Goal: Check status: Check status

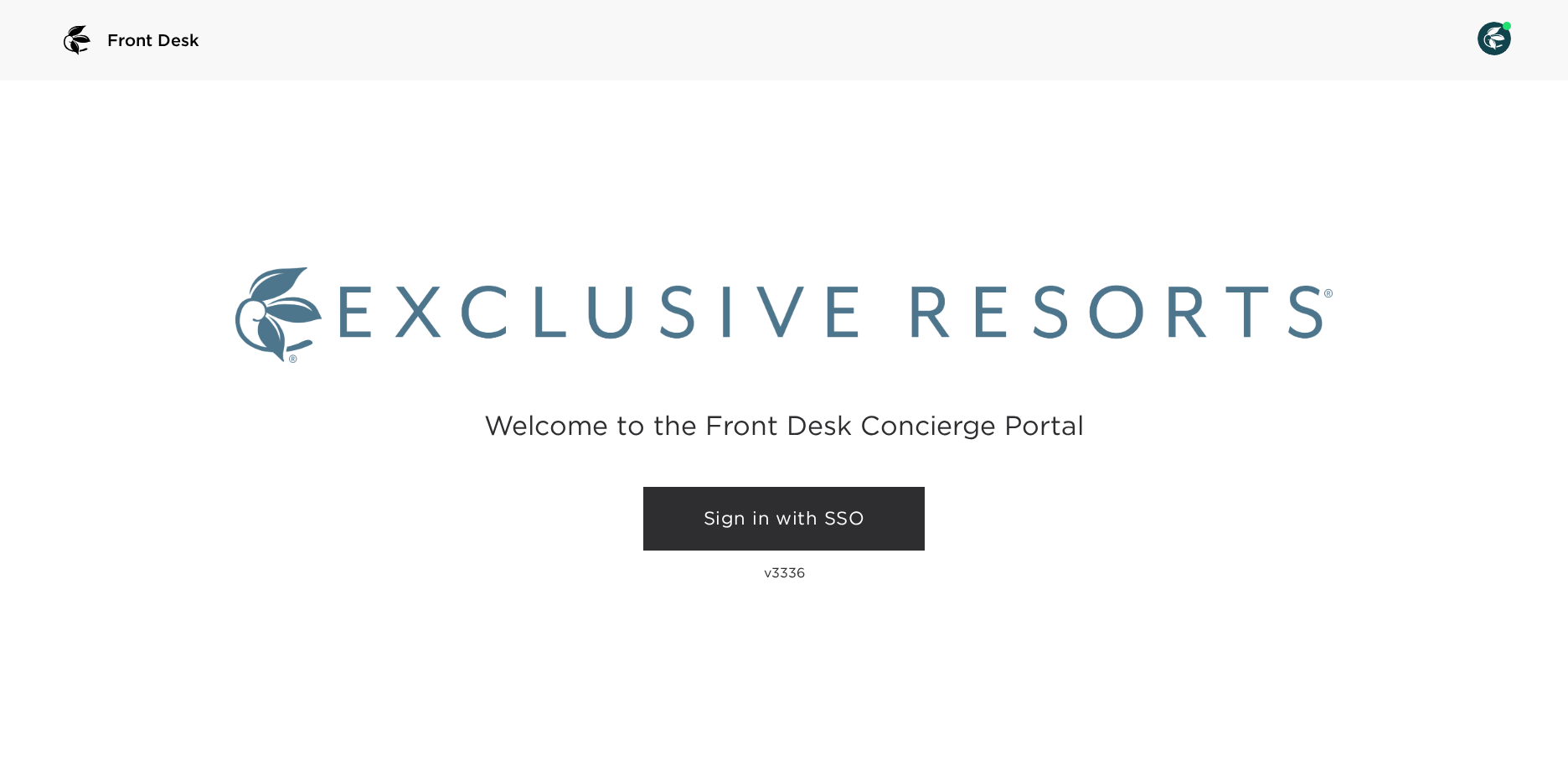
click at [716, 505] on link "Sign in with SSO" at bounding box center [784, 518] width 281 height 64
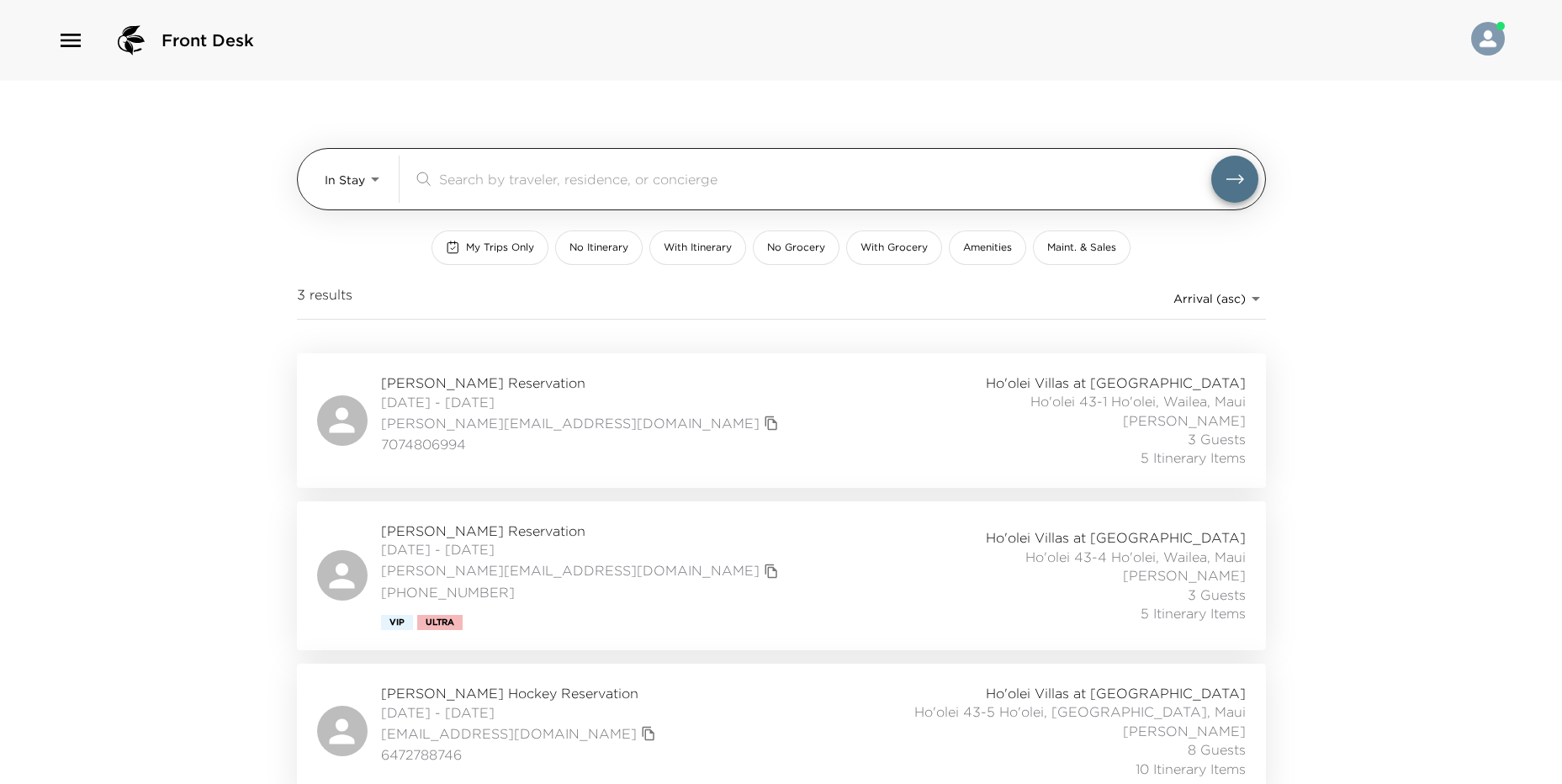
click at [348, 177] on body "Front Desk In Stay In-Stay ​ My Trips Only No Itinerary With Itinerary No Groce…" at bounding box center [781, 392] width 1562 height 784
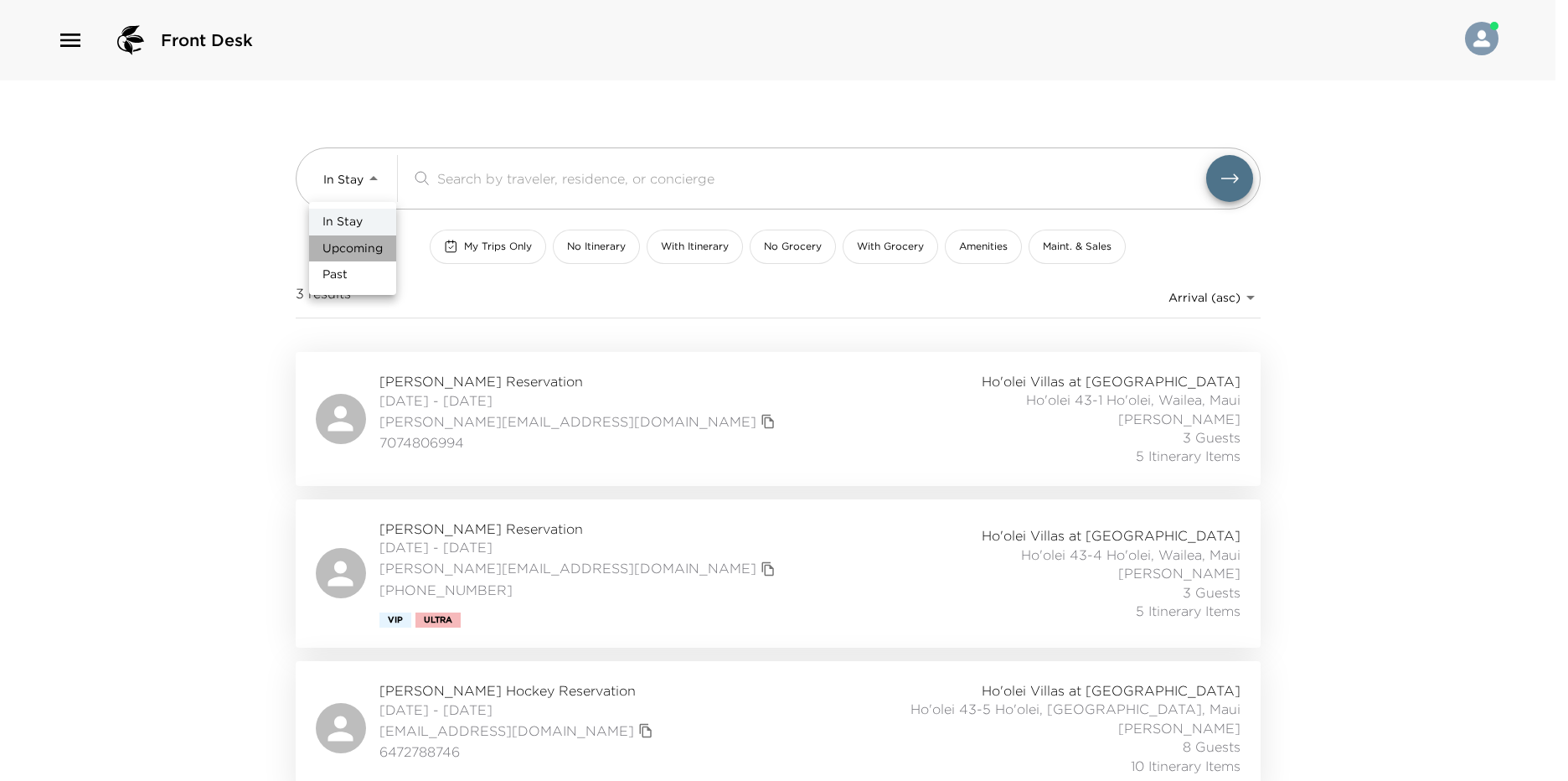
click at [368, 248] on span "Upcoming" at bounding box center [352, 248] width 60 height 17
type input "Upcoming"
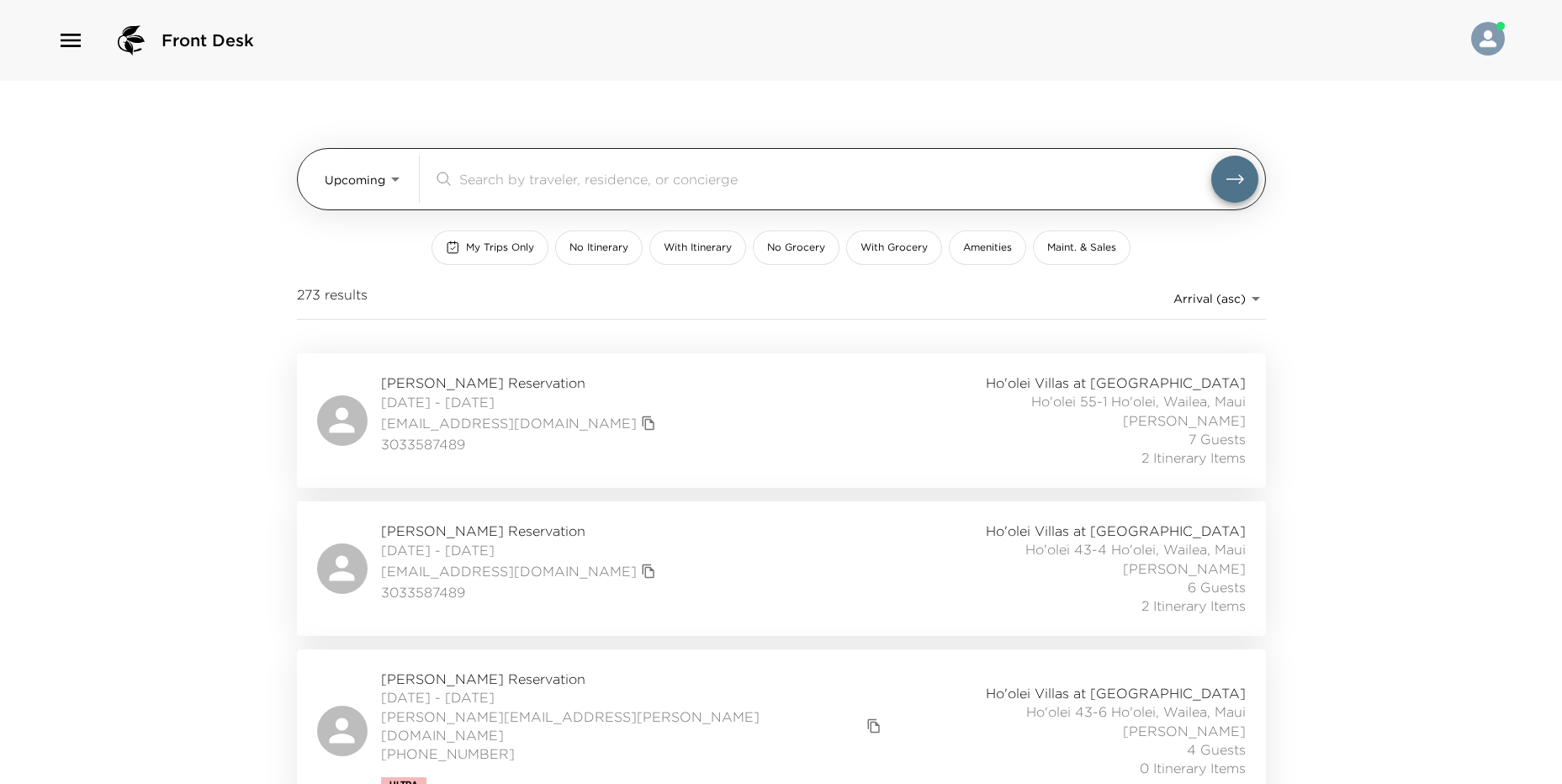
click at [553, 180] on input "search" at bounding box center [835, 179] width 752 height 20
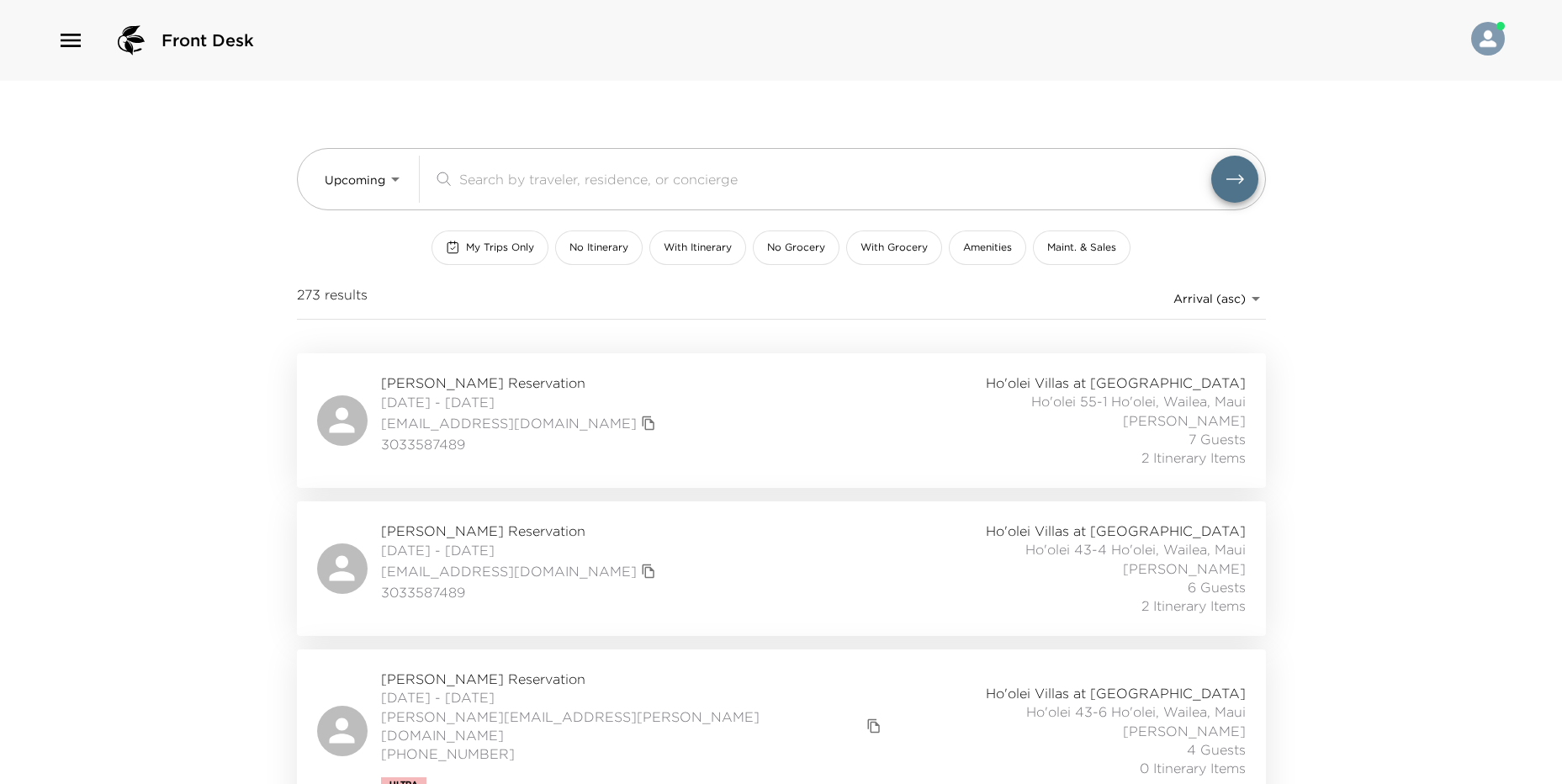
click at [67, 41] on icon "button" at bounding box center [70, 40] width 20 height 13
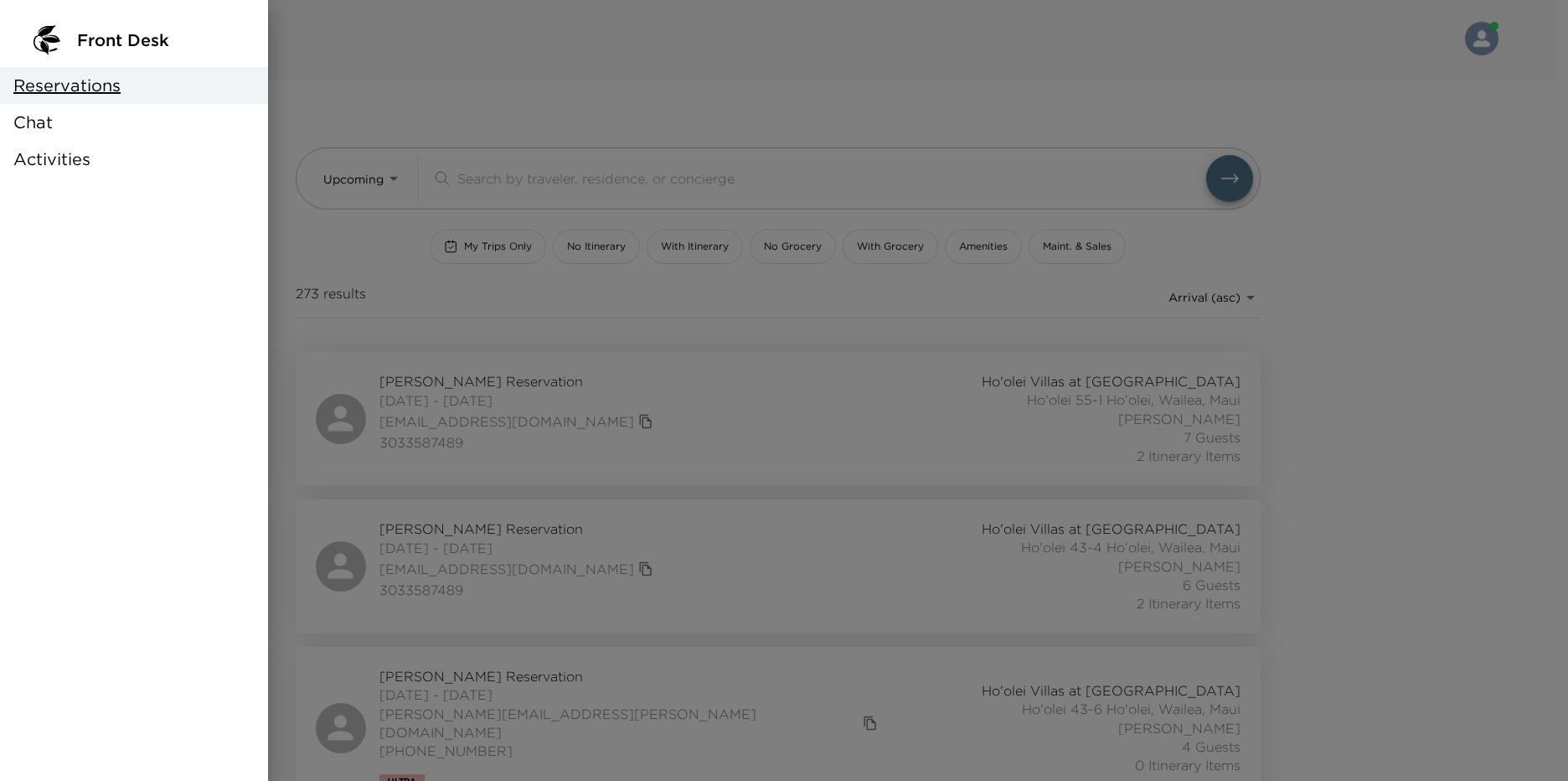
click at [160, 124] on div "Chat" at bounding box center [134, 122] width 268 height 37
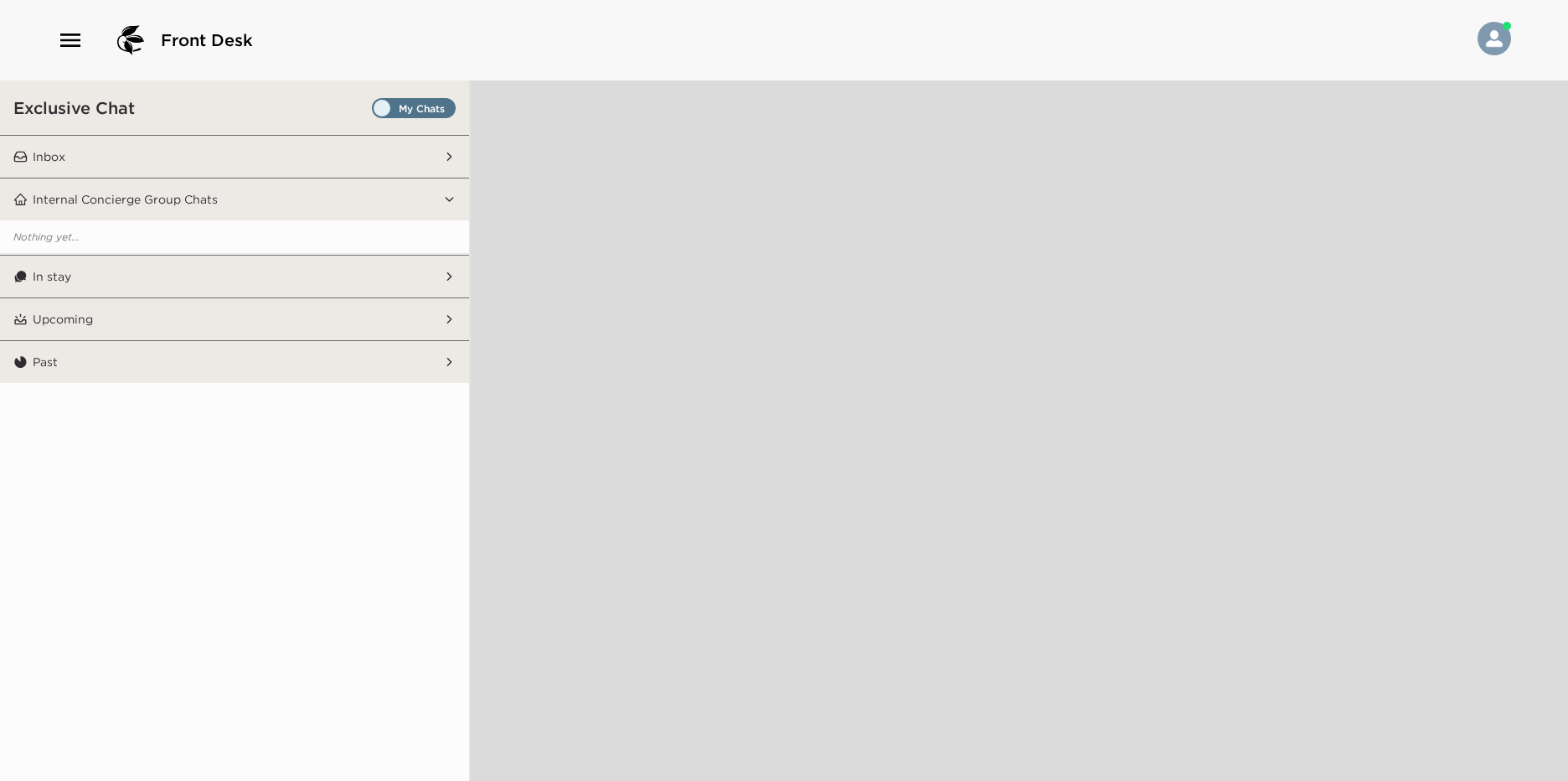
click at [399, 99] on div "Exclusive Chat" at bounding box center [234, 107] width 469 height 54
click at [399, 103] on span "Set all destinations" at bounding box center [414, 112] width 83 height 20
click at [375, 112] on input "Set all destinations" at bounding box center [375, 112] width 0 height 0
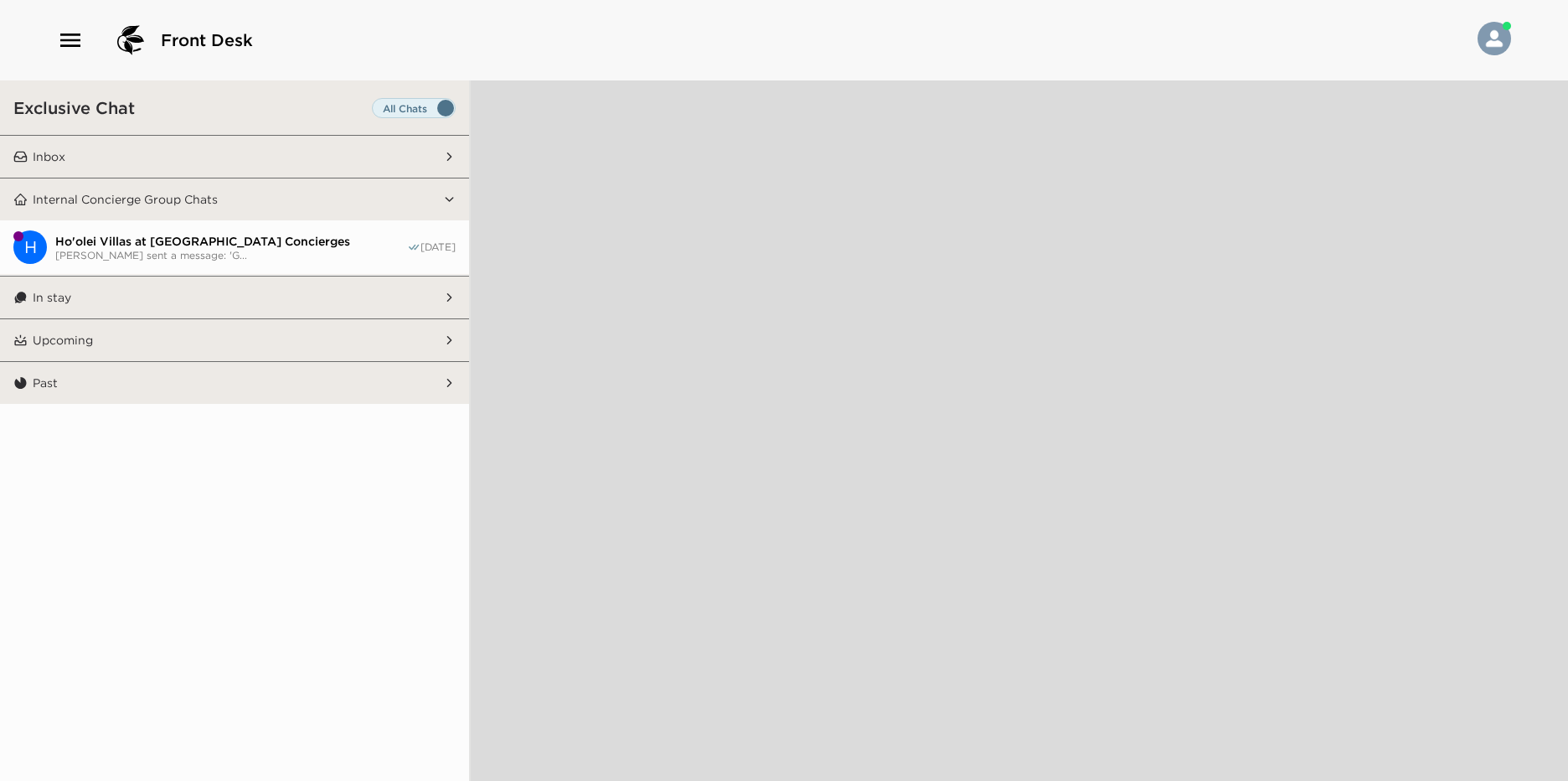
click at [368, 154] on button "Inbox" at bounding box center [235, 156] width 415 height 42
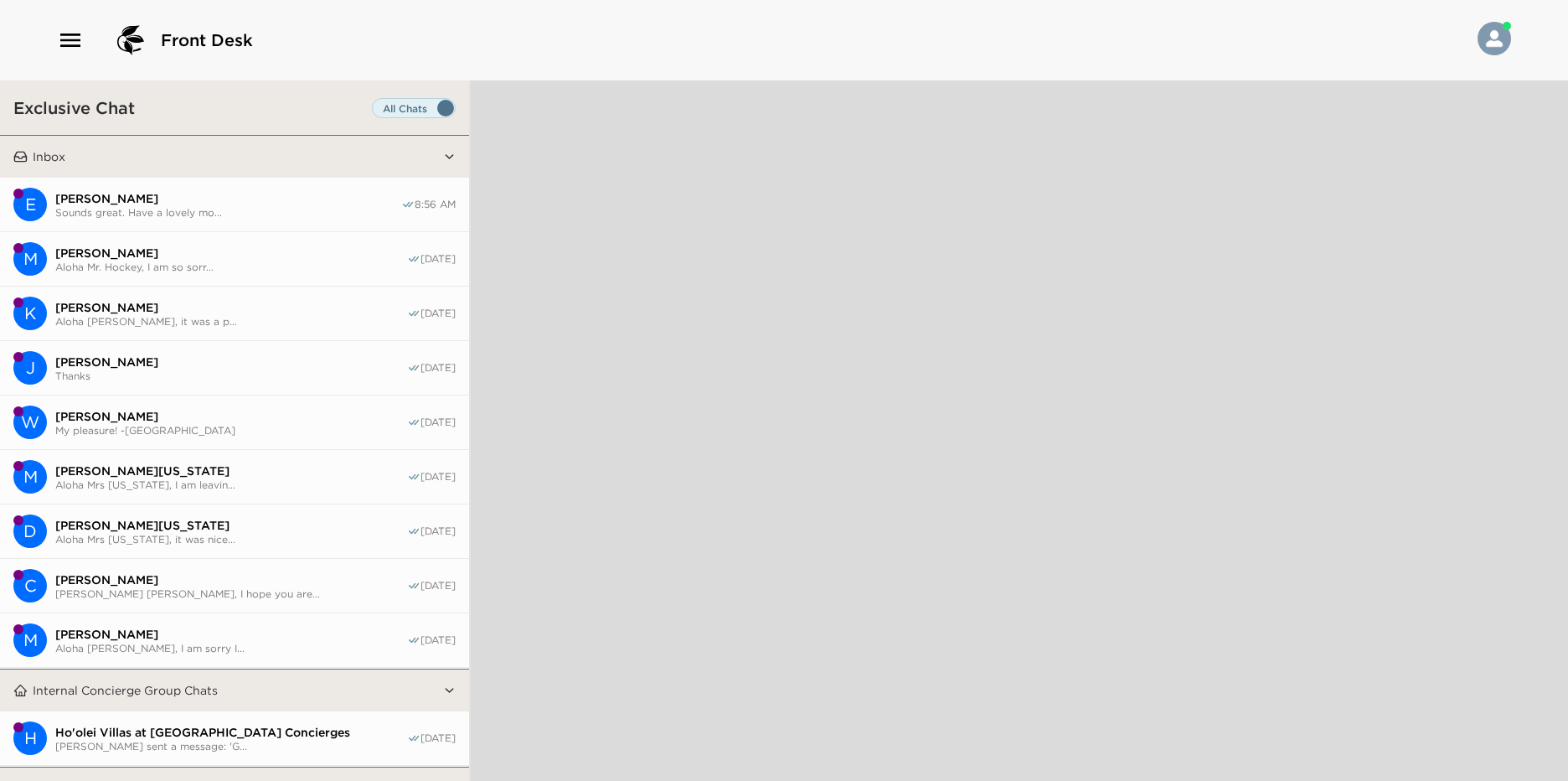
scroll to position [113, 0]
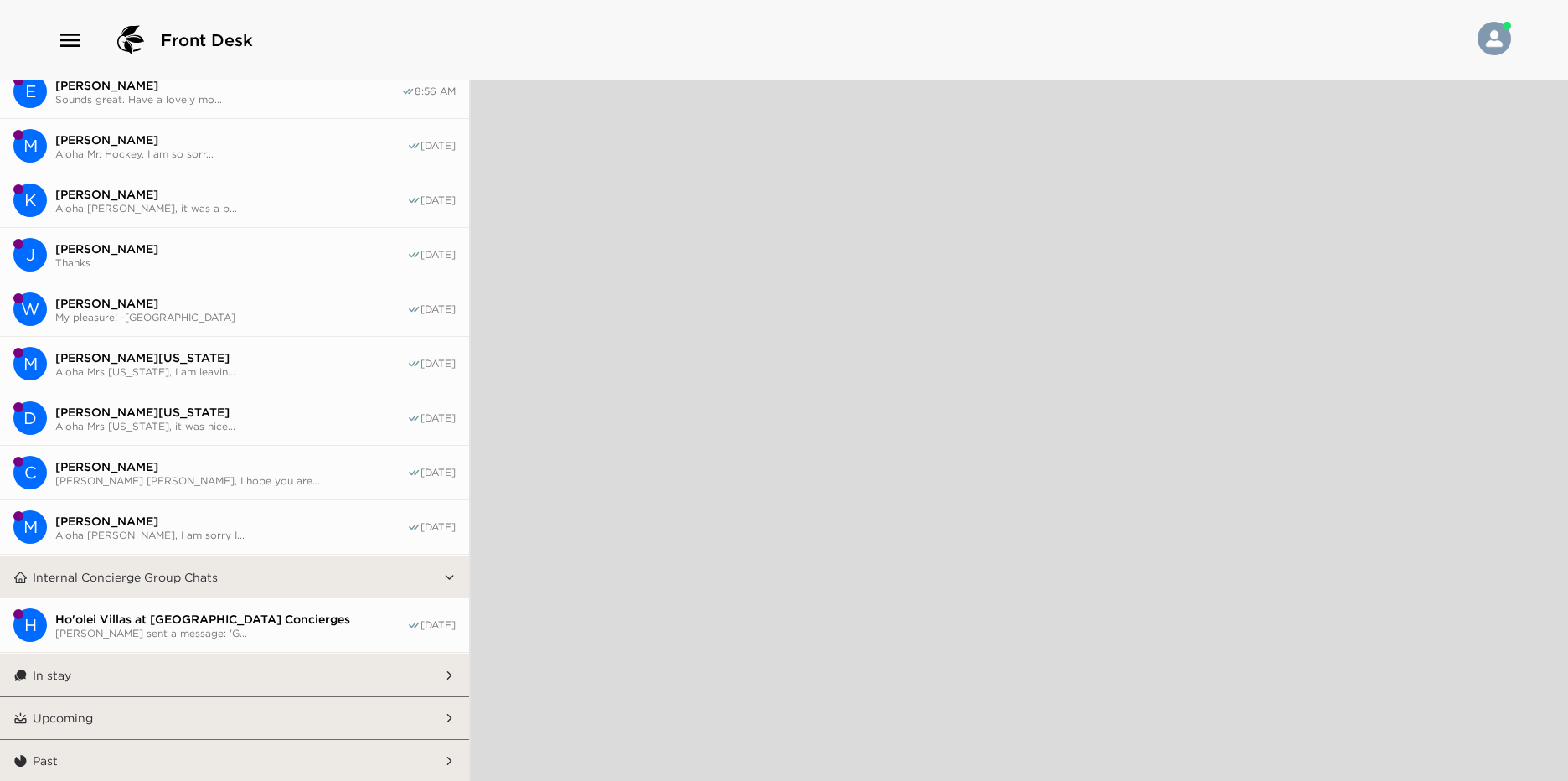
click at [272, 711] on button "Upcoming" at bounding box center [235, 717] width 415 height 42
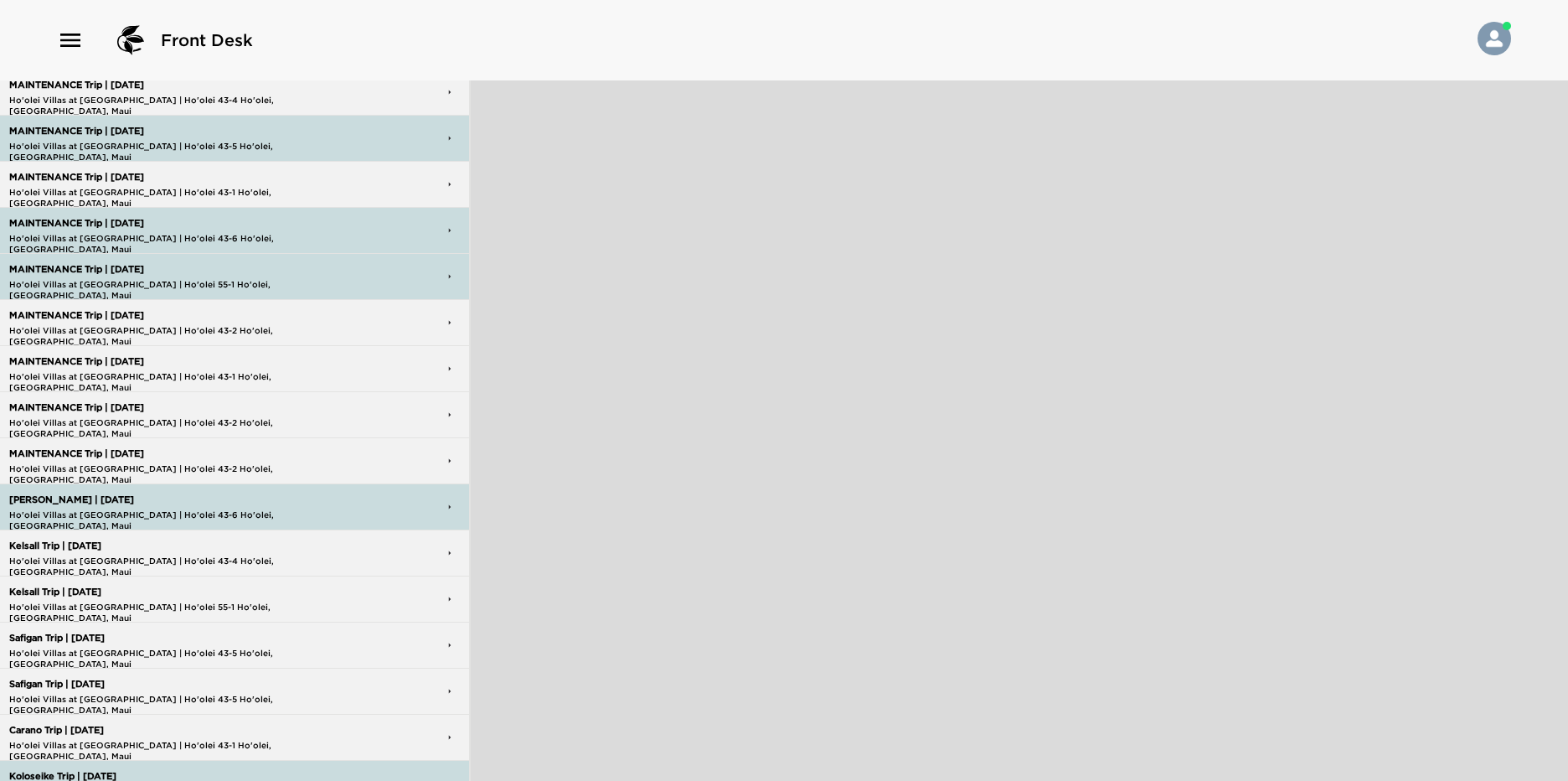
scroll to position [867, 0]
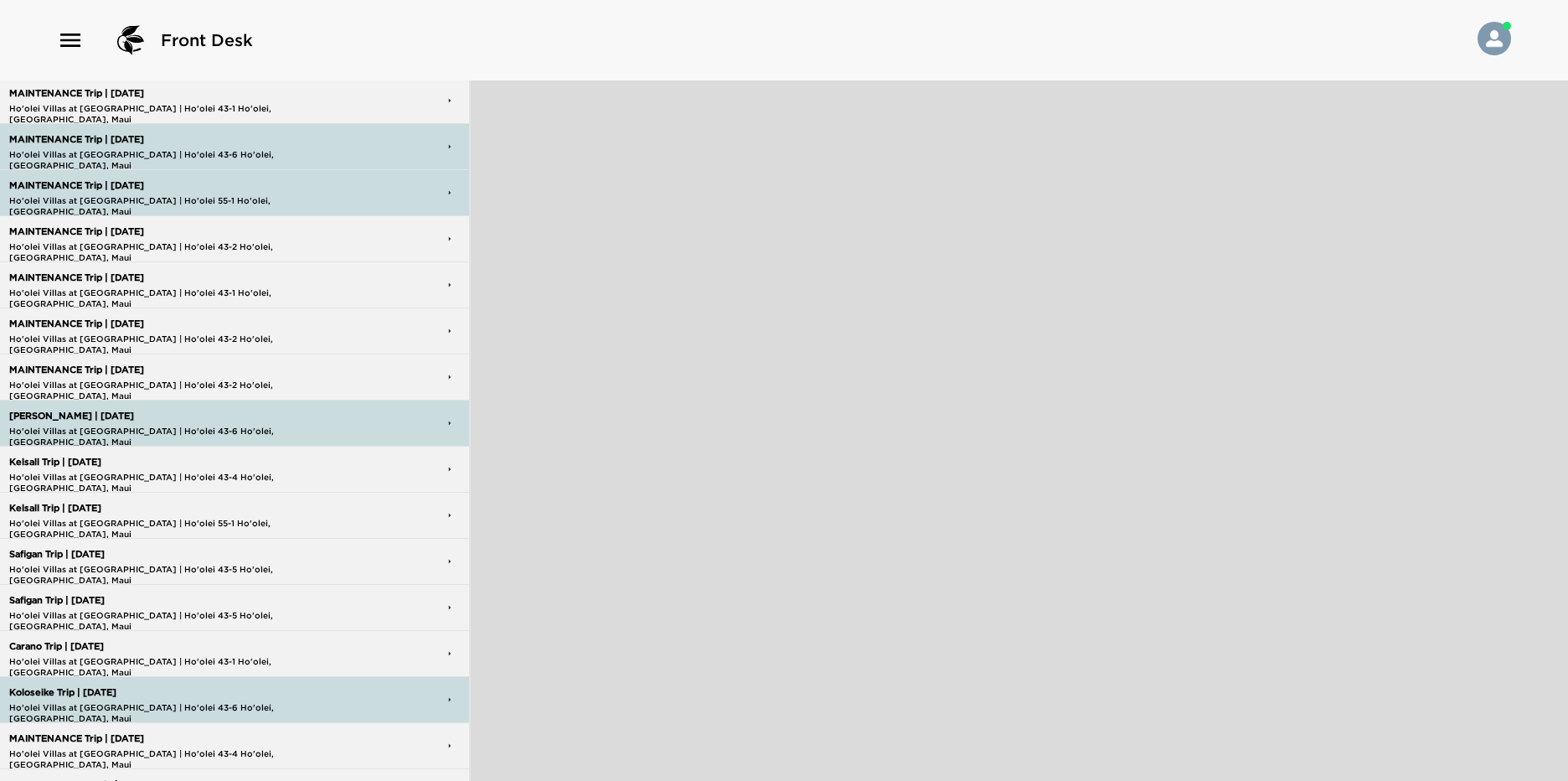
click at [247, 423] on div "Archibald Trip | 09/21/25 Ho'olei Villas at Grand Wailea | Ho'olei 43-6 Ho'olei…" at bounding box center [186, 422] width 362 height 43
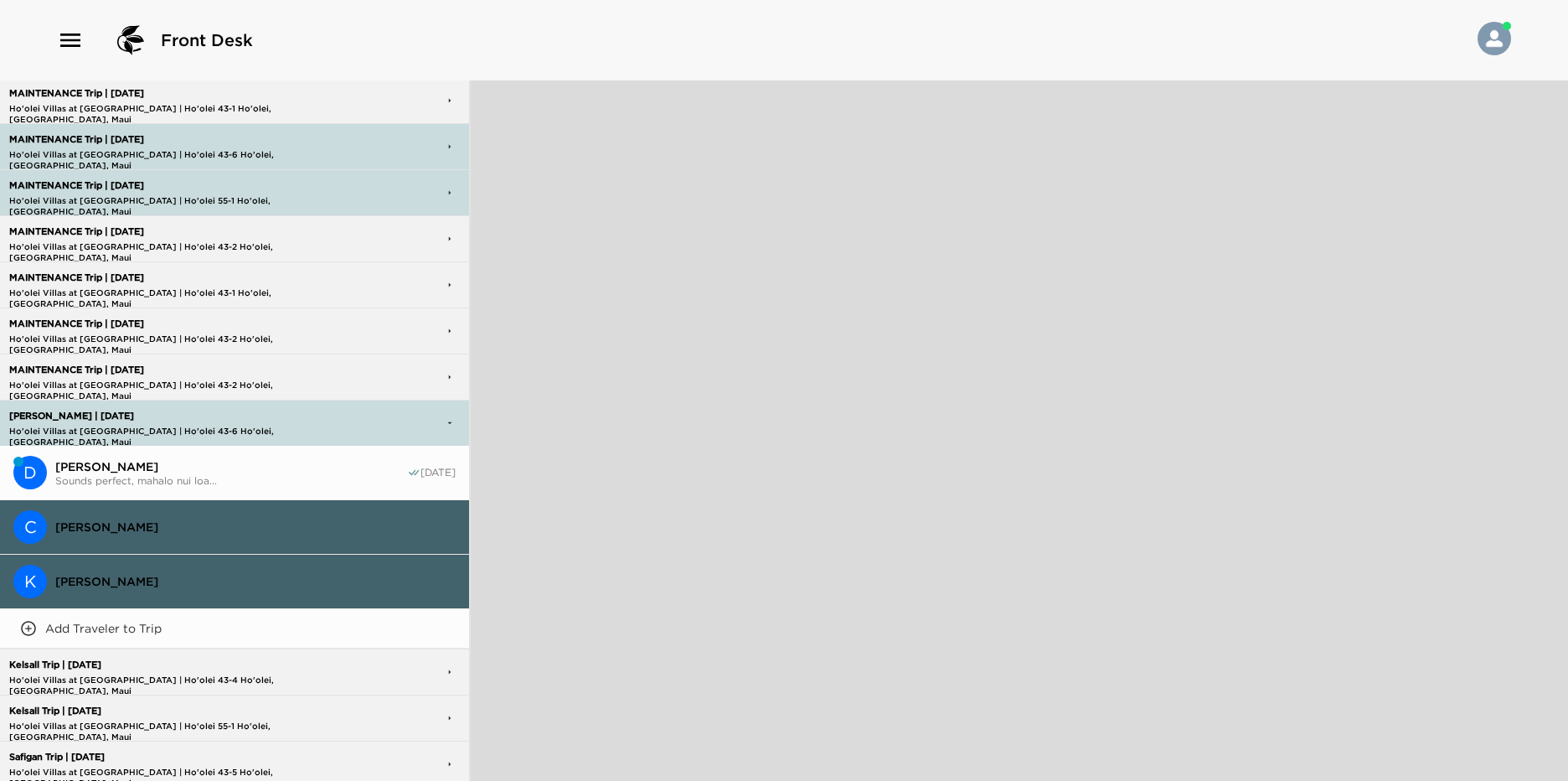
click at [232, 465] on span "Don Archibald" at bounding box center [231, 466] width 351 height 15
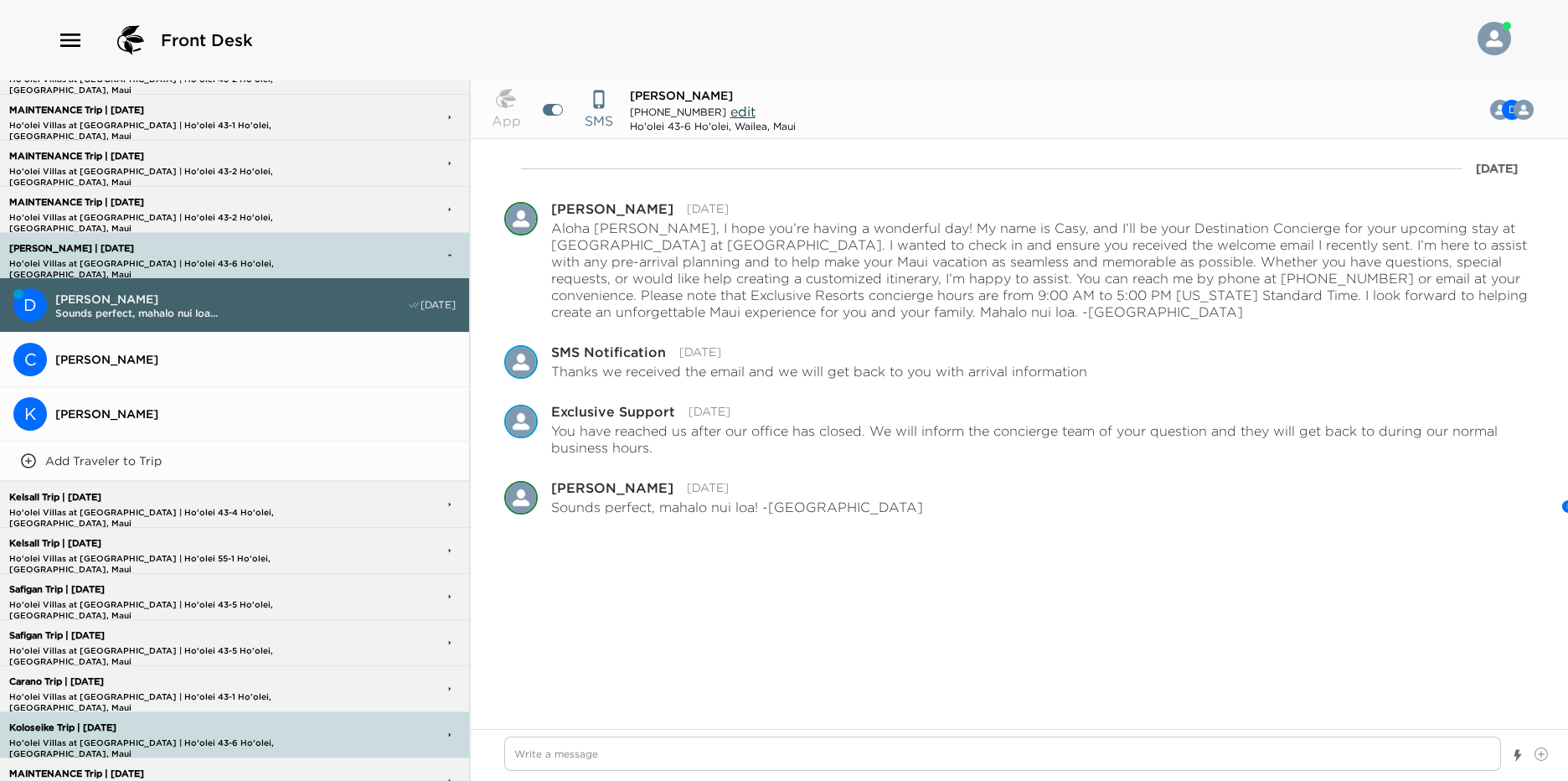
scroll to position [1118, 0]
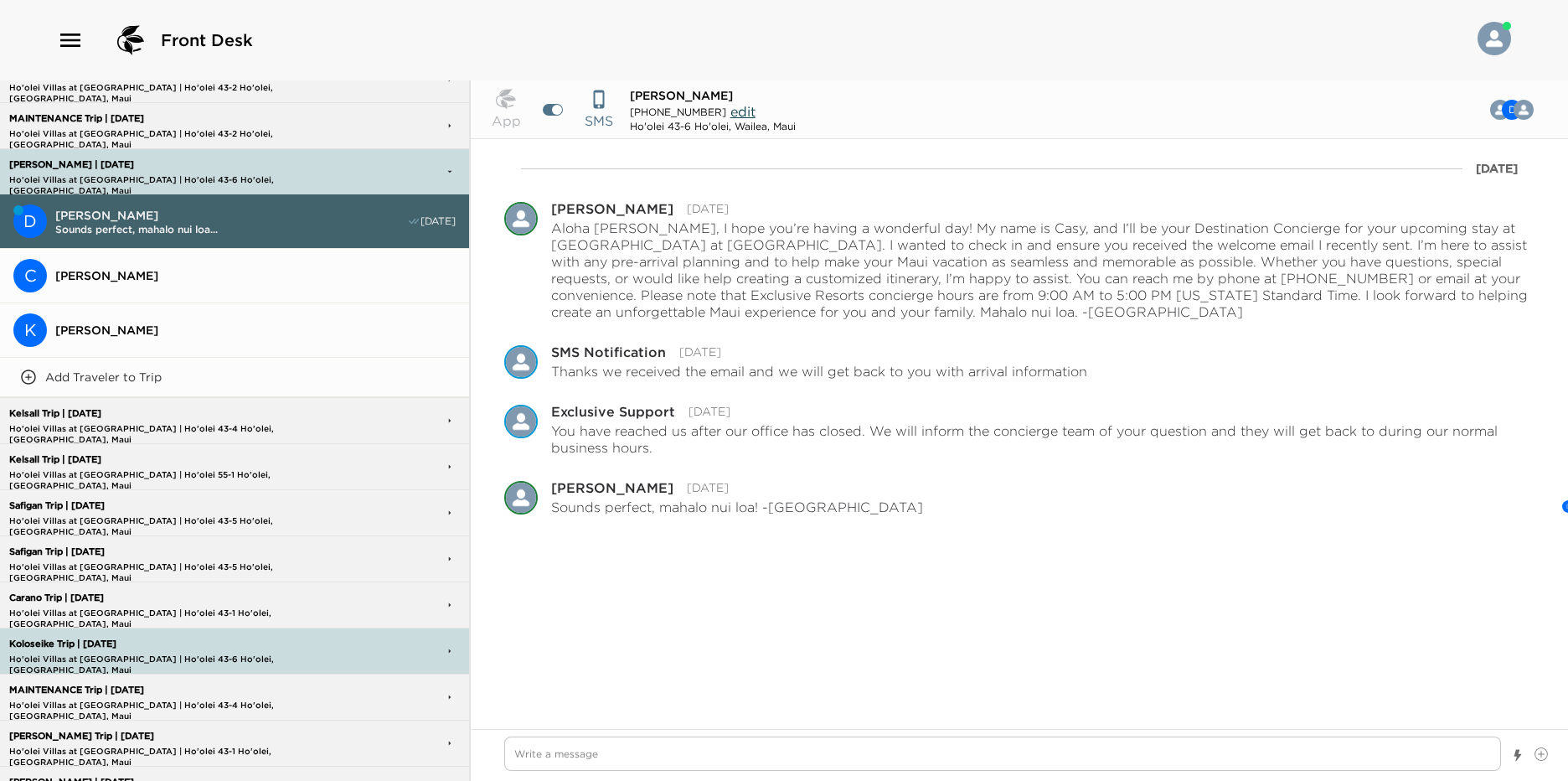
click at [201, 640] on p "Koloseike Trip | 09/25/25" at bounding box center [186, 643] width 362 height 11
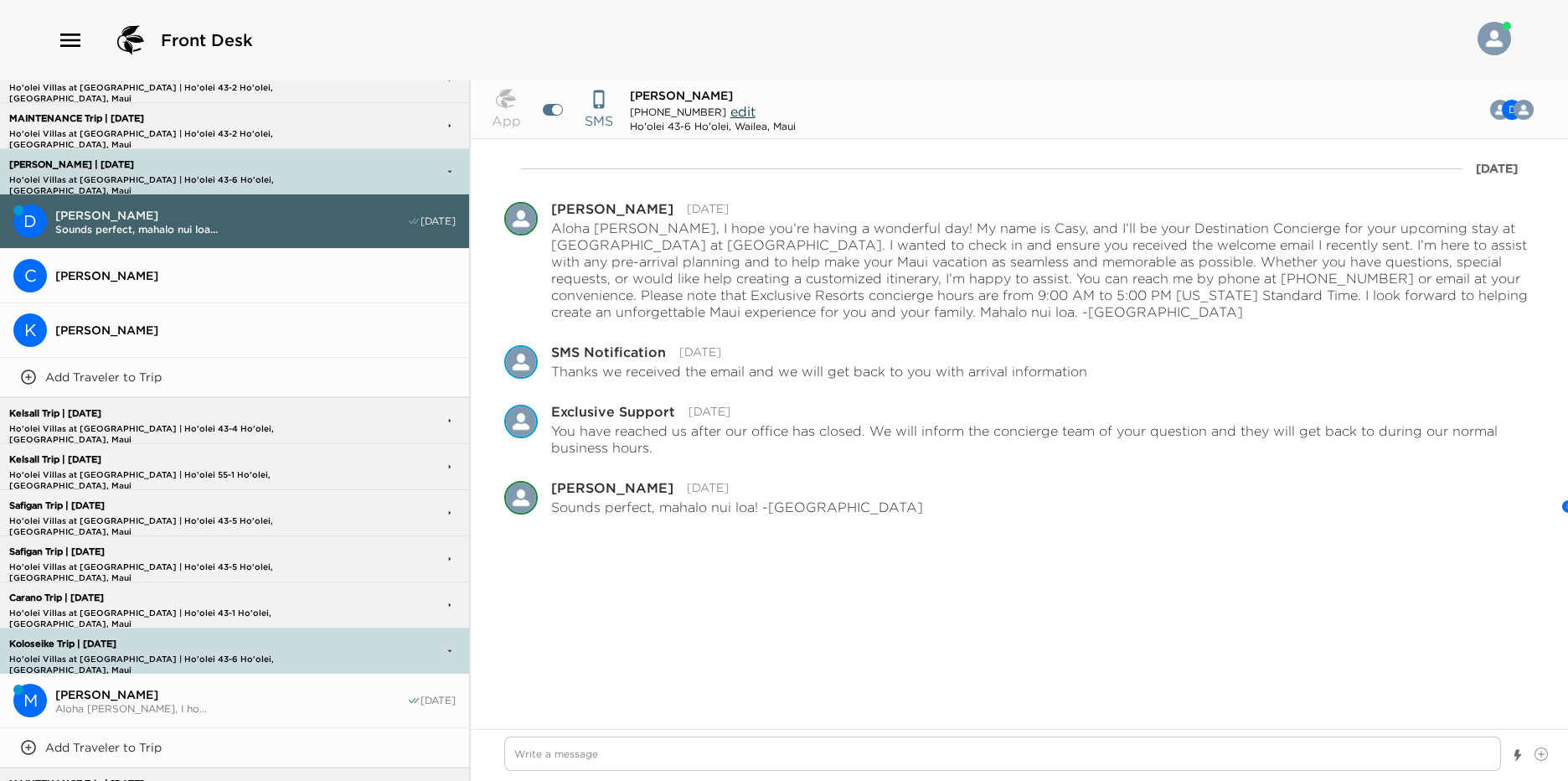
click at [310, 678] on button "M Mark Koloseike Aloha Mr. Mark Koloseike, I ho... 08/24/25" at bounding box center [234, 700] width 469 height 54
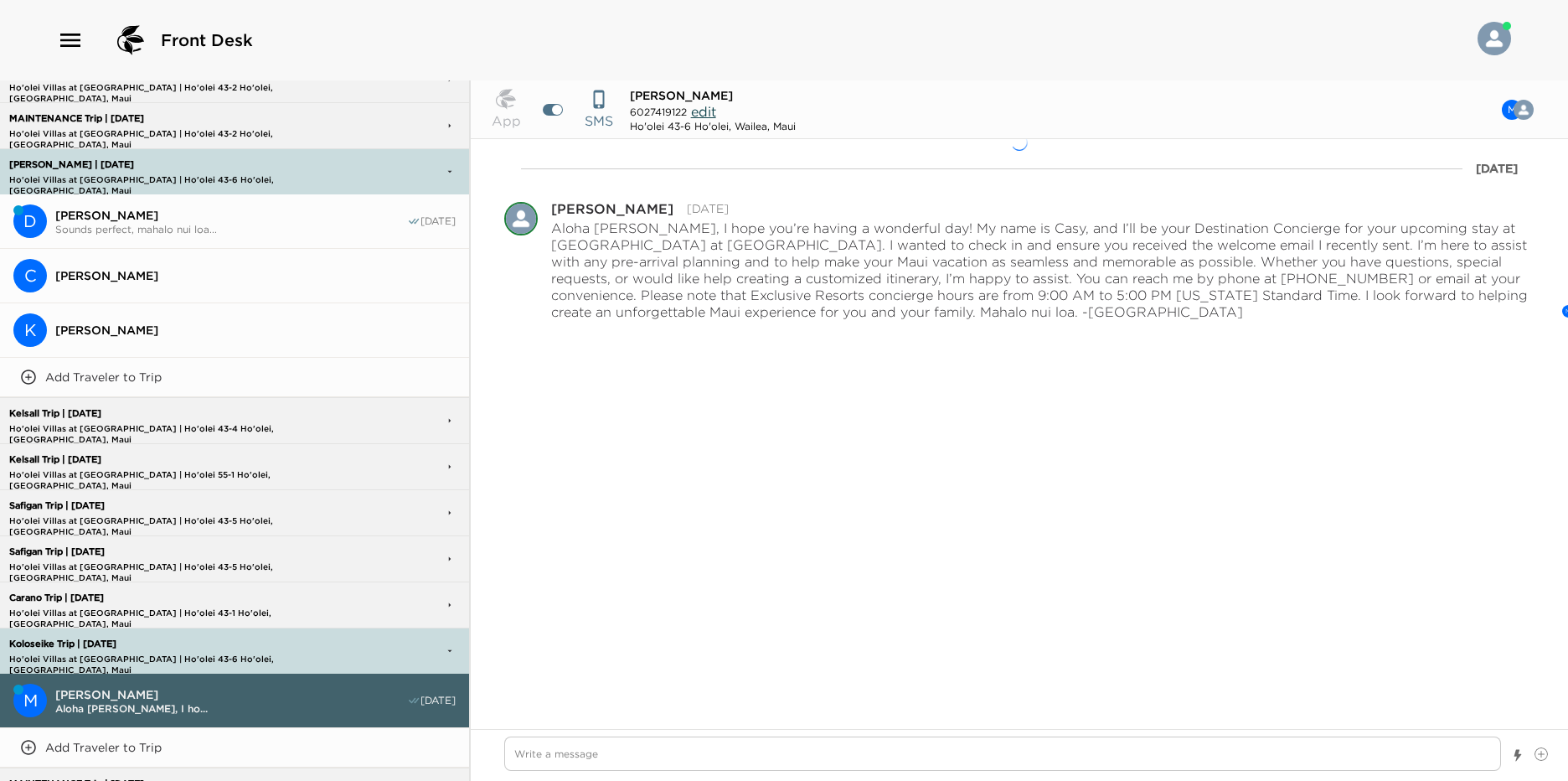
type textarea "x"
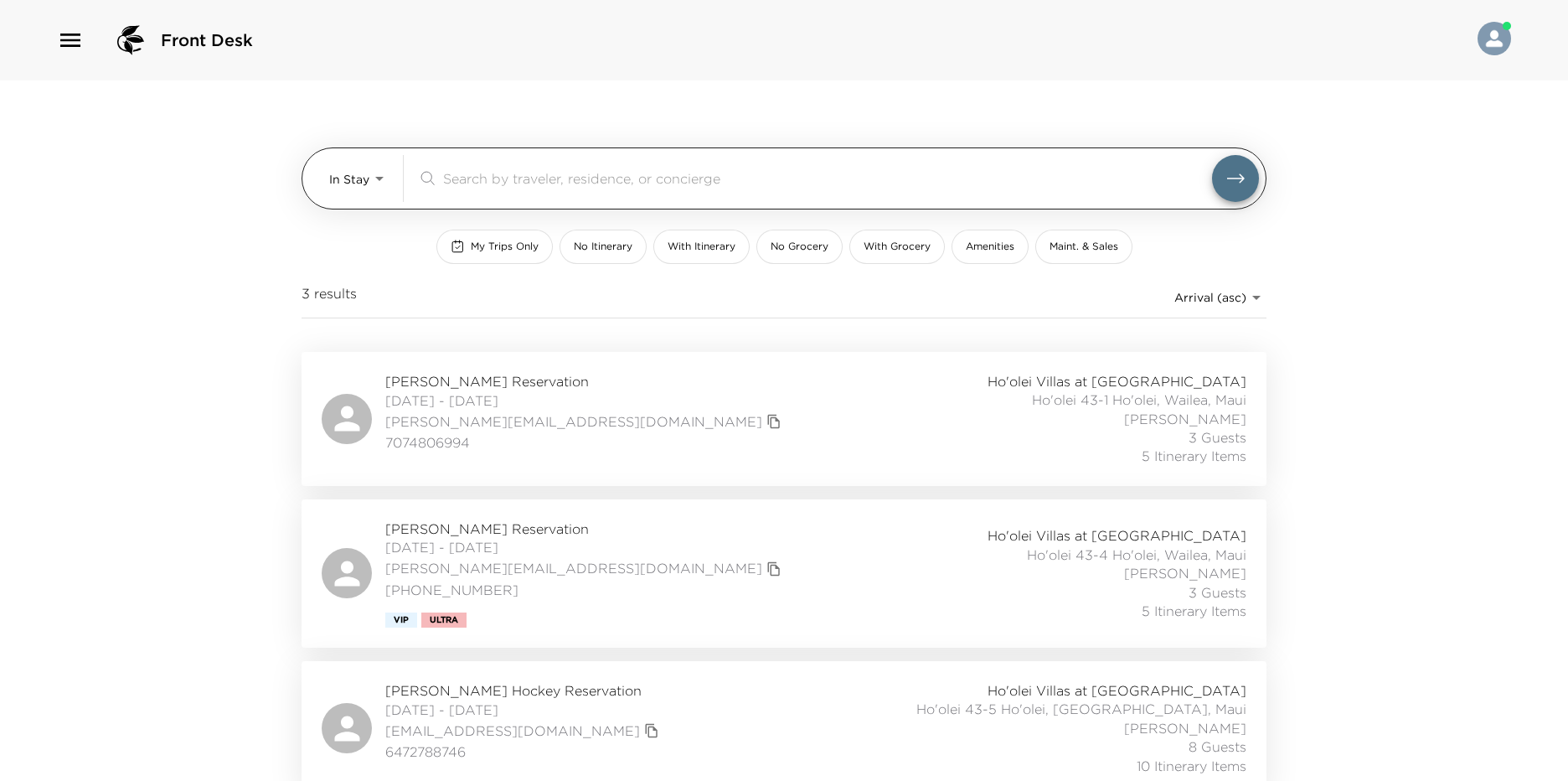
click at [361, 196] on body "Front Desk In Stay In-Stay ​ My Trips Only No Itinerary With Itinerary No Groce…" at bounding box center [784, 390] width 1568 height 781
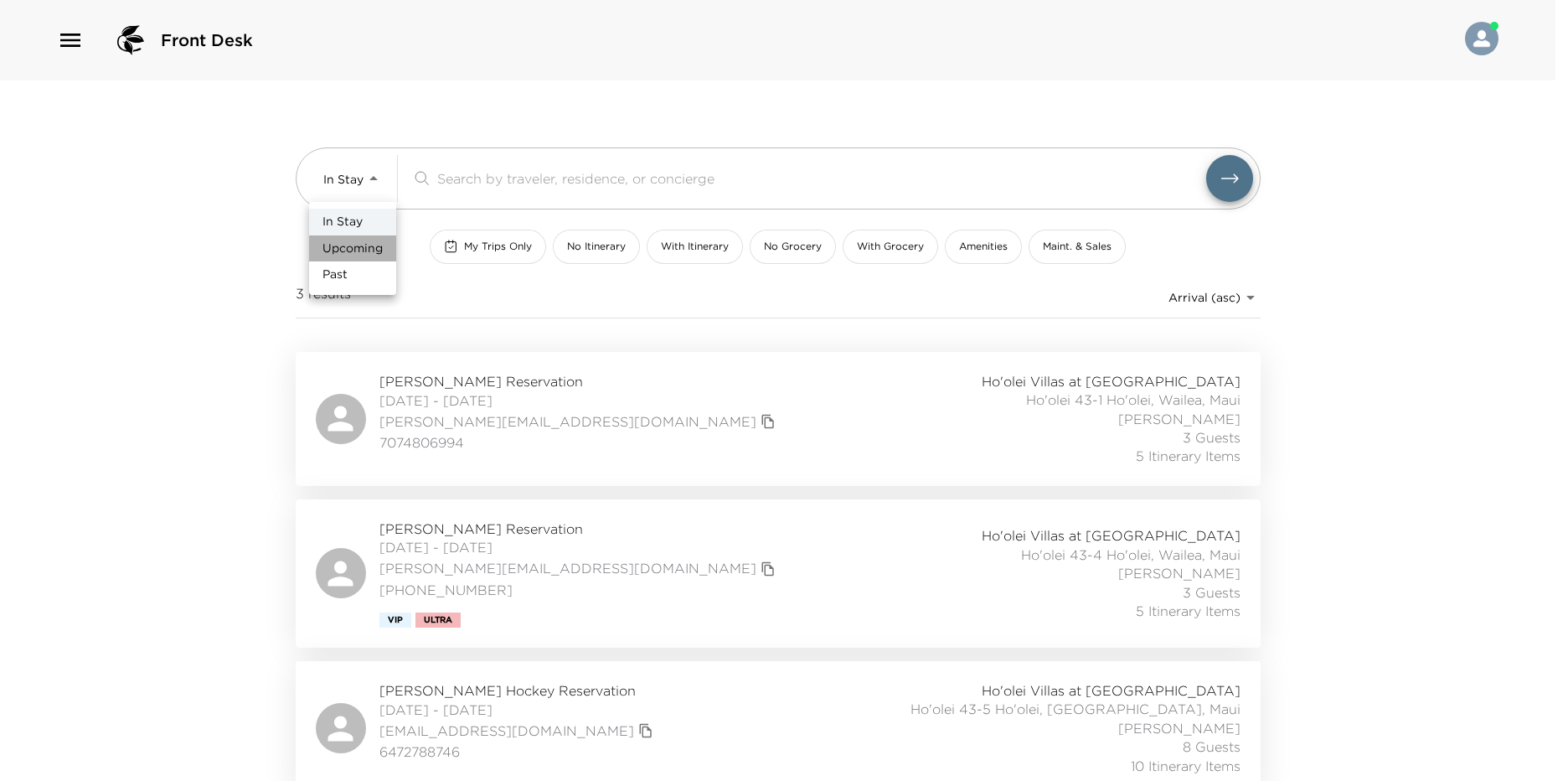
click at [365, 248] on span "Upcoming" at bounding box center [352, 248] width 60 height 17
type input "Upcoming"
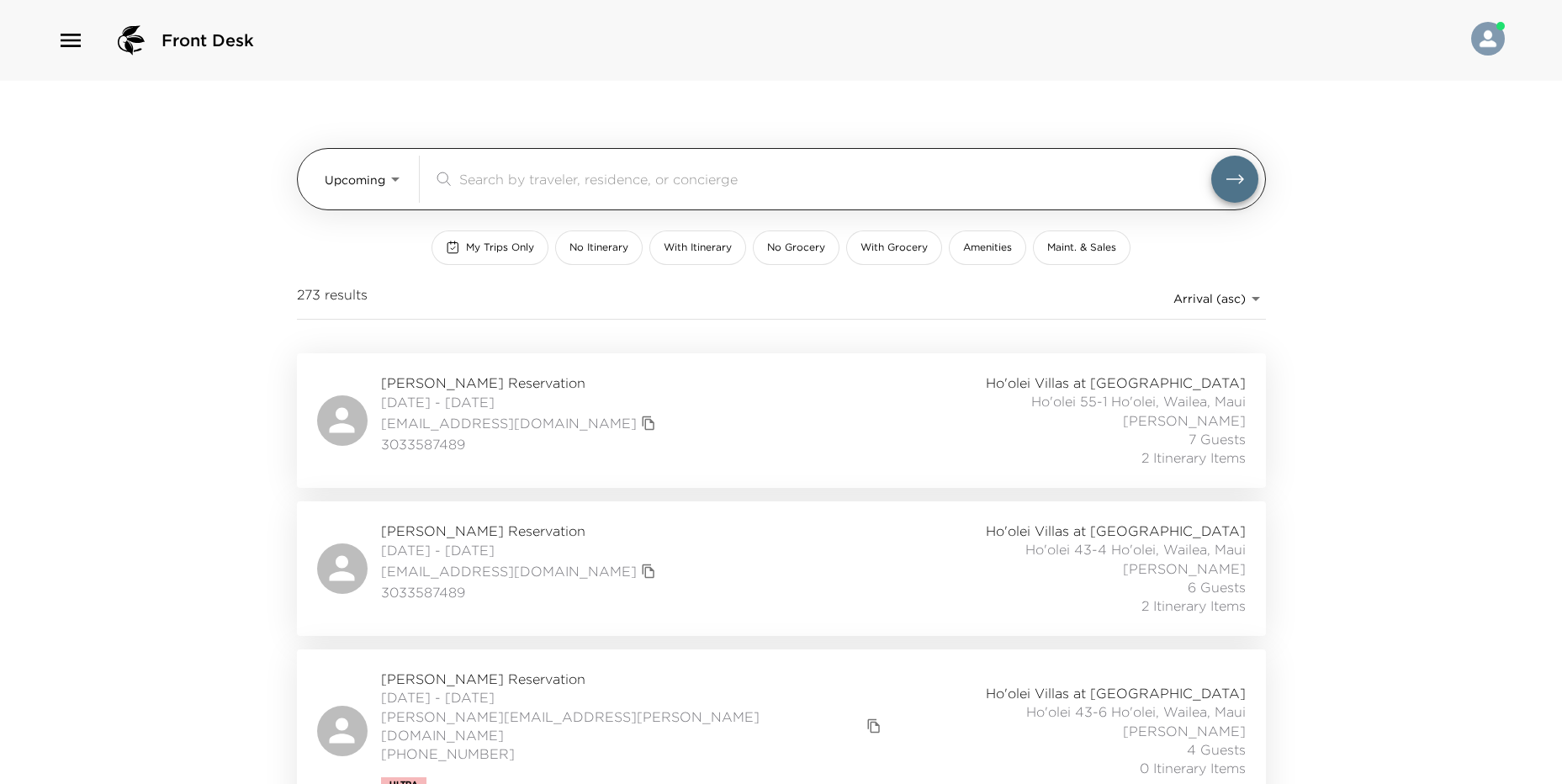
click at [568, 180] on input "search" at bounding box center [835, 179] width 752 height 20
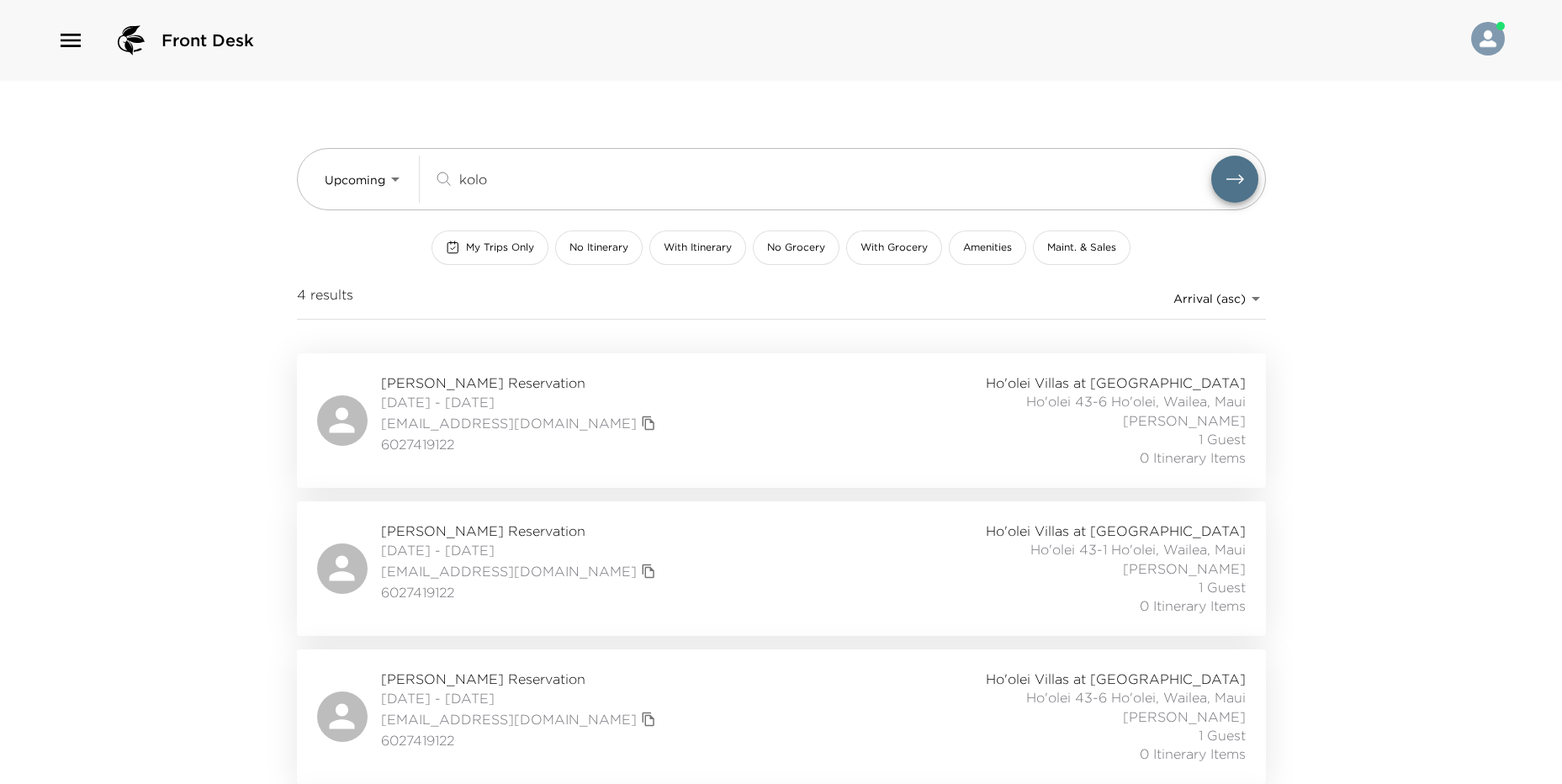
type input "kolo"
click at [536, 395] on span "[DATE] - [DATE]" at bounding box center [520, 402] width 279 height 19
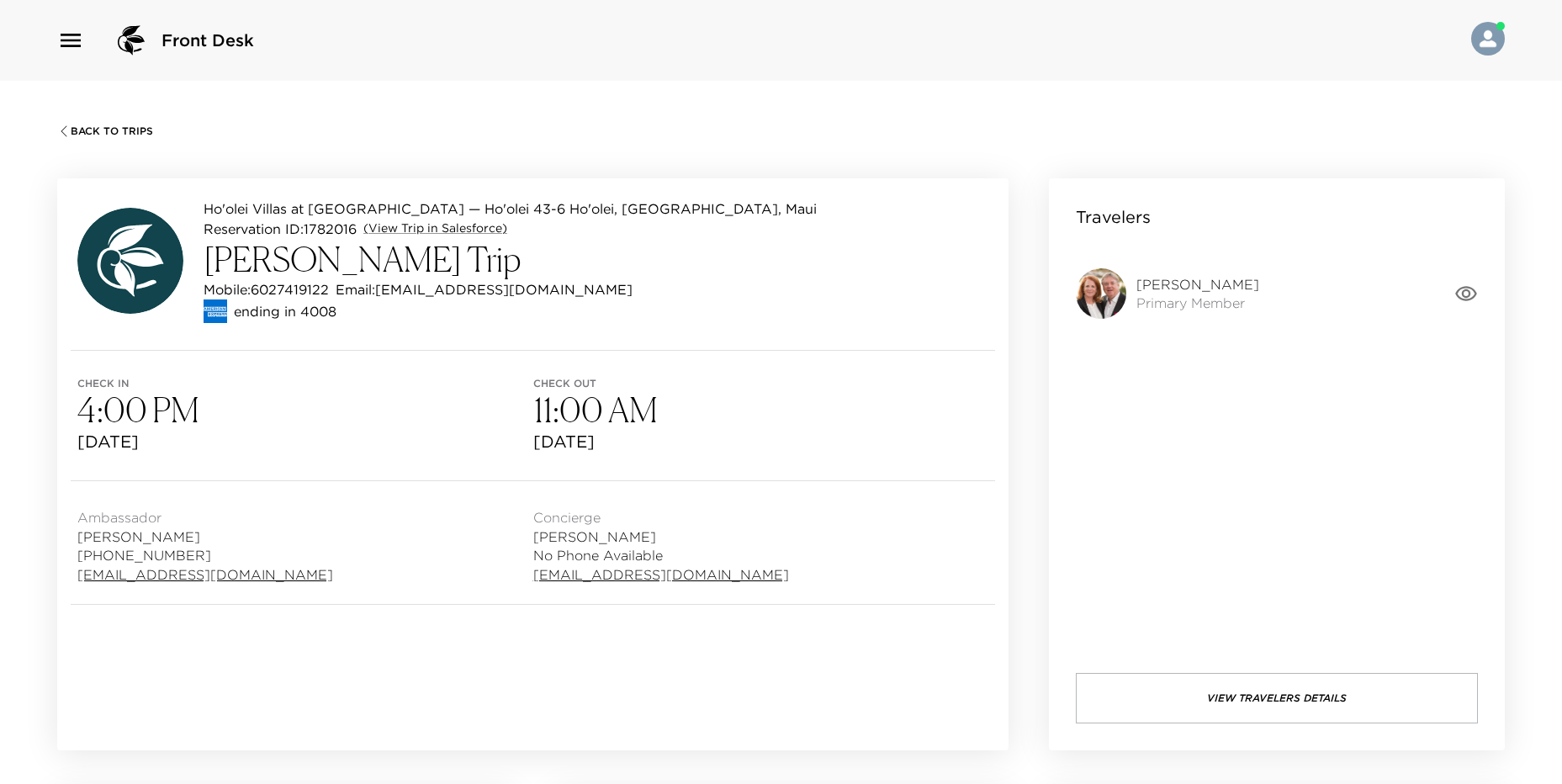
click at [1174, 694] on button "View Travelers Details" at bounding box center [1276, 698] width 402 height 51
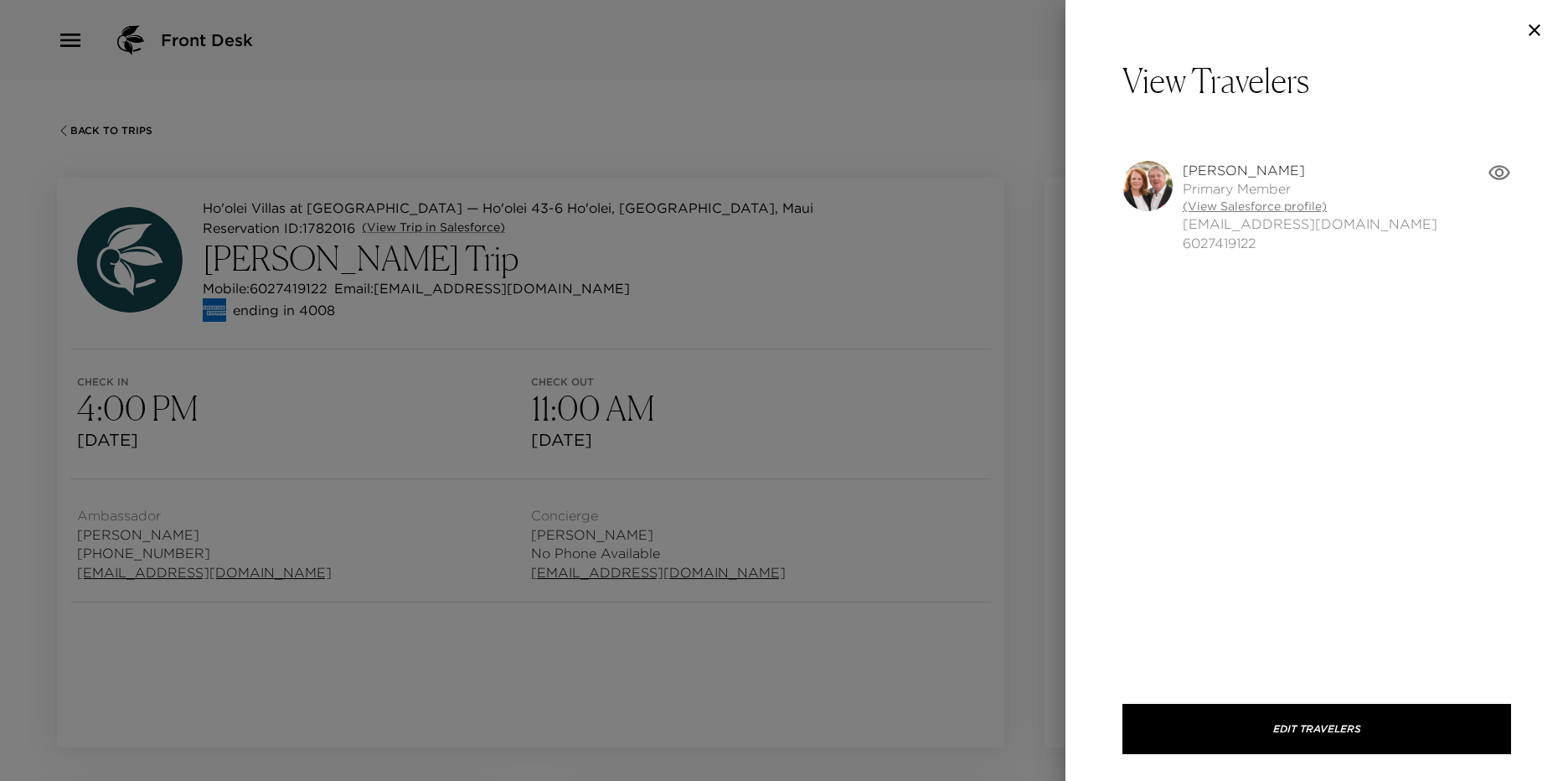
click at [1200, 205] on link "(View Salesforce profile)" at bounding box center [1310, 207] width 255 height 17
